Goal: Task Accomplishment & Management: Use online tool/utility

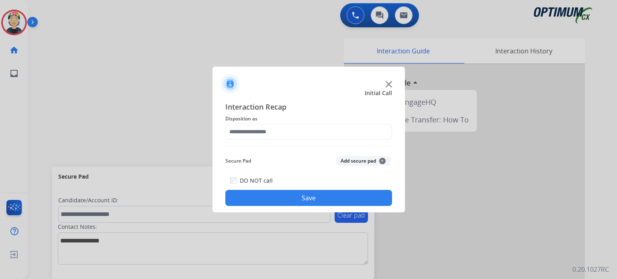
click at [385, 81] on img at bounding box center [388, 84] width 6 height 6
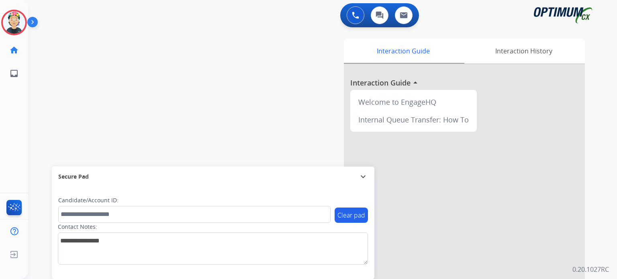
click at [385, 81] on div at bounding box center [464, 214] width 241 height 300
